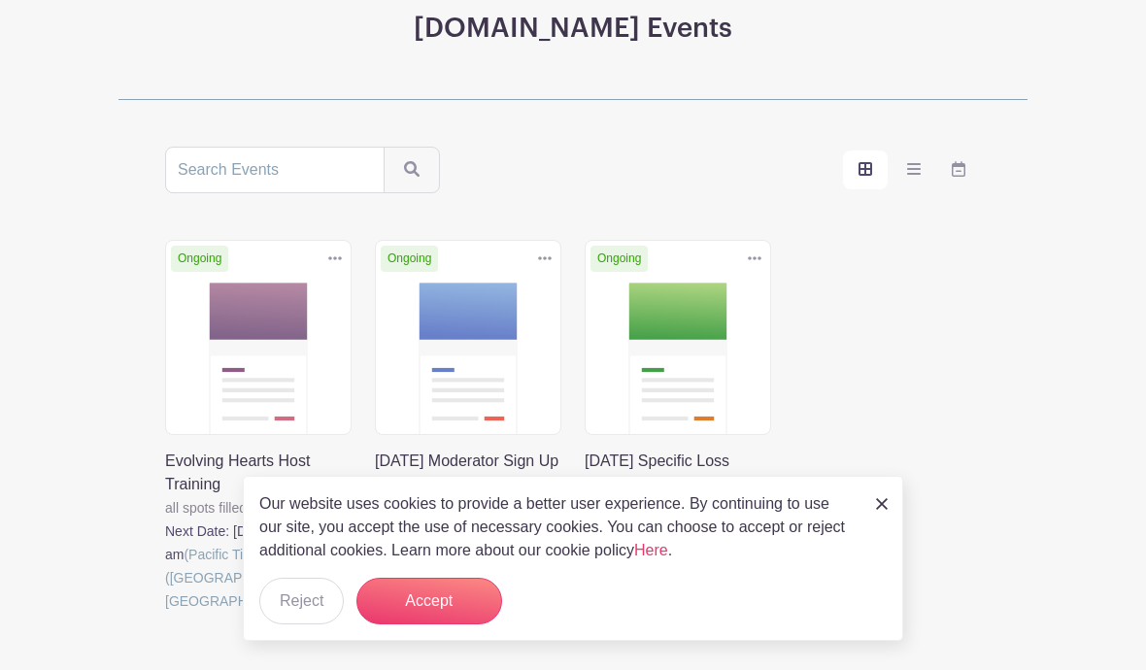
scroll to position [271, 0]
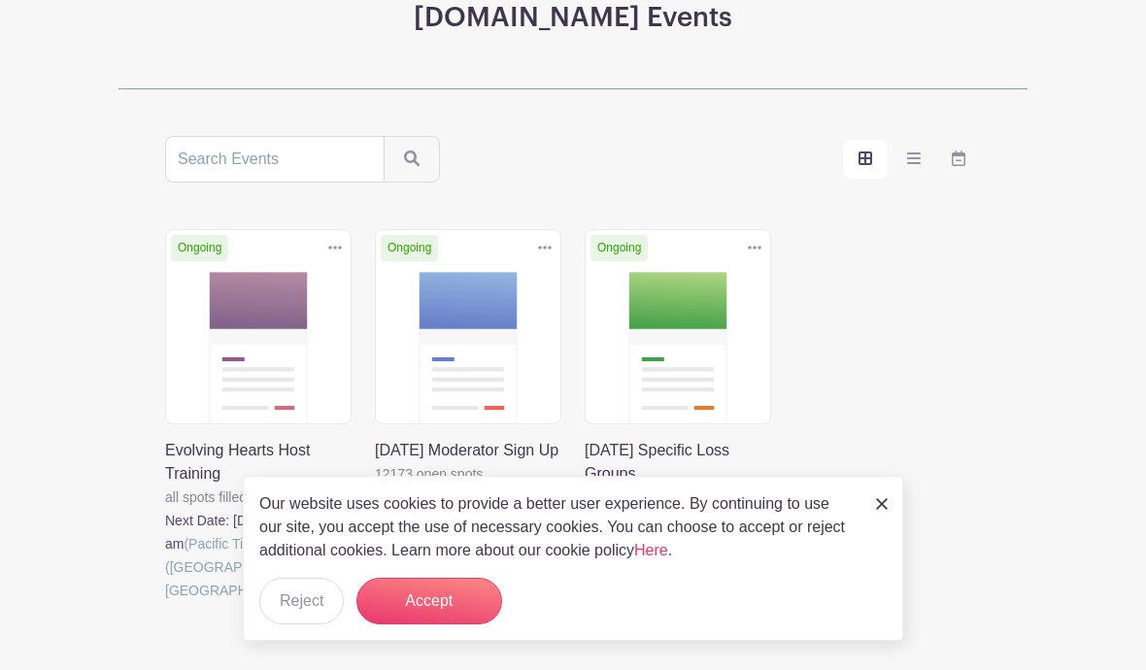
click at [881, 510] on img at bounding box center [882, 504] width 12 height 12
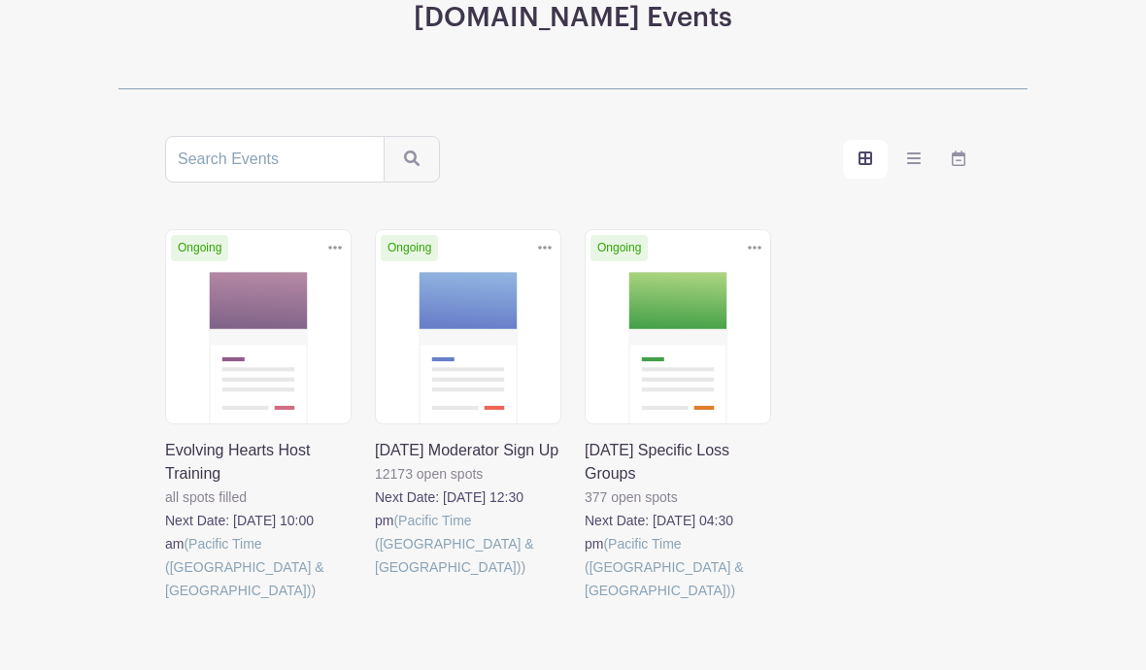
click at [375, 579] on link at bounding box center [375, 579] width 0 height 0
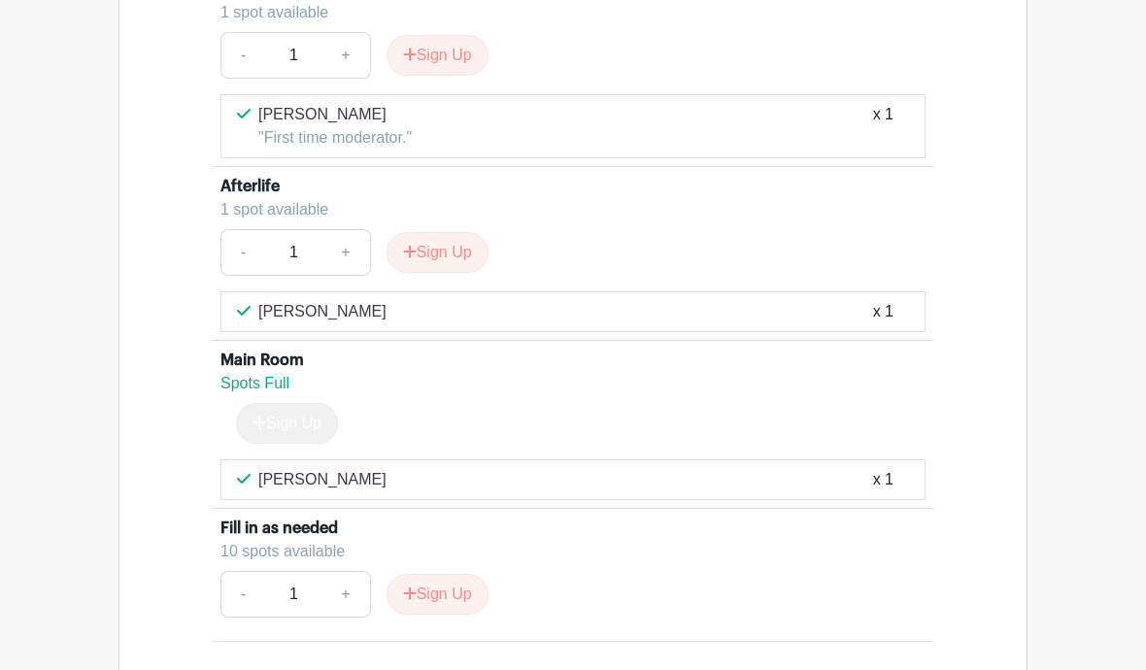
scroll to position [5183, 0]
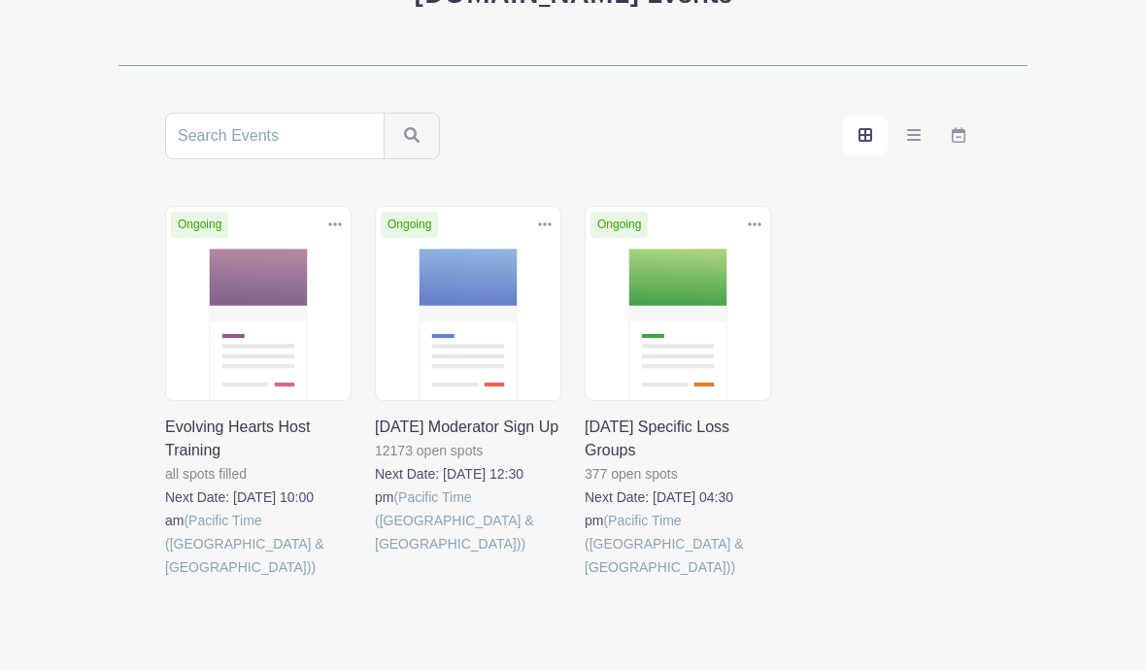
scroll to position [271, 0]
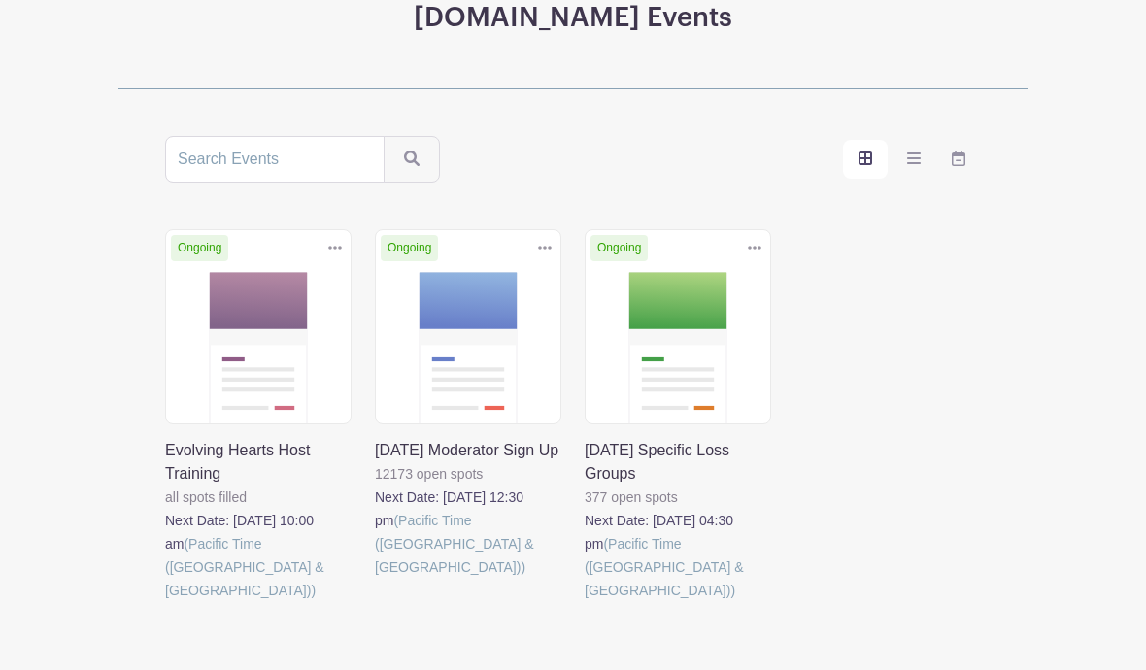
click at [375, 579] on link at bounding box center [375, 579] width 0 height 0
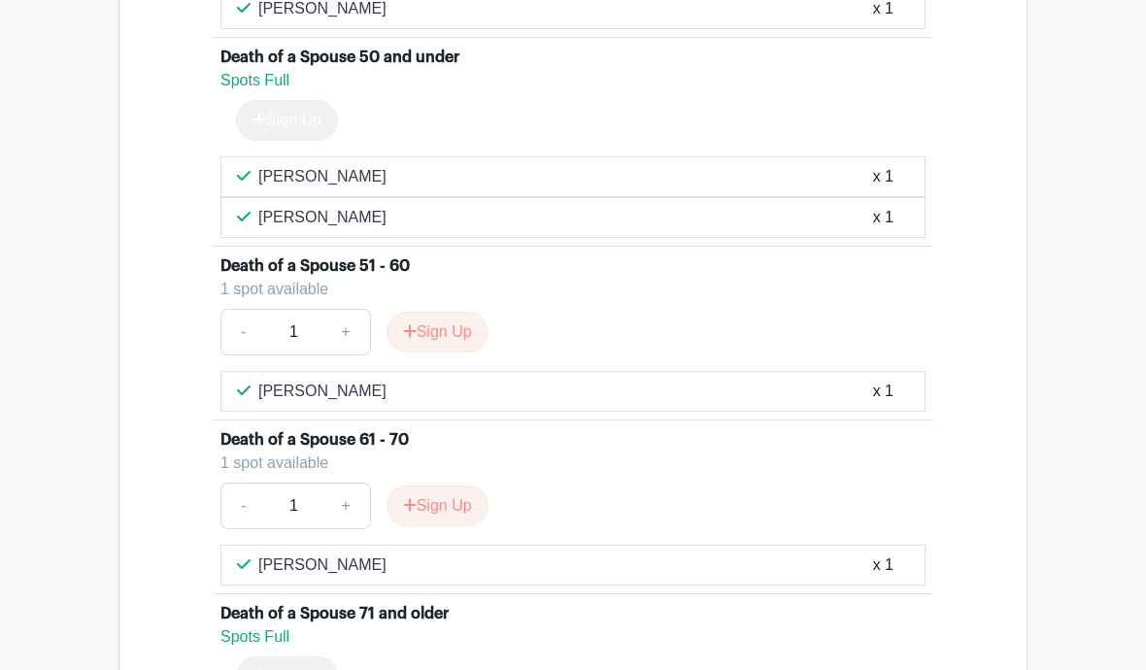
scroll to position [355, 0]
